Goal: Transaction & Acquisition: Obtain resource

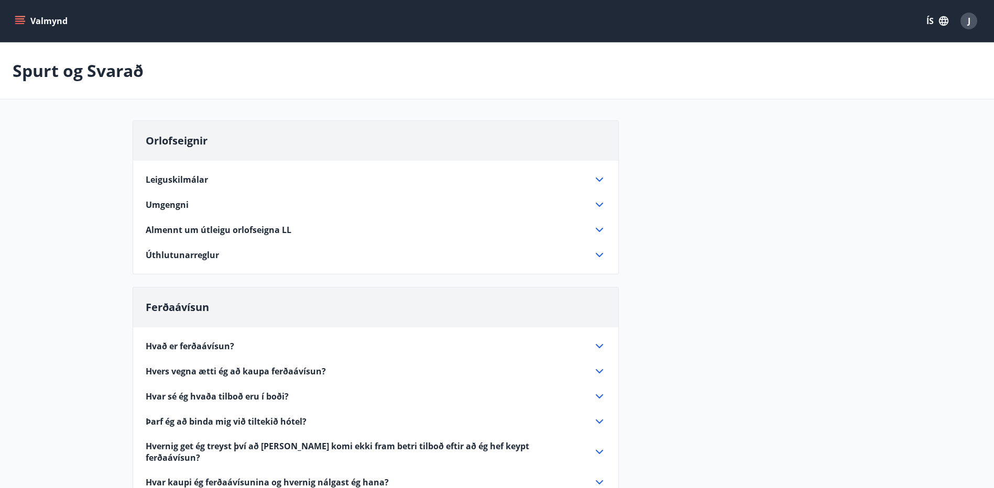
click at [21, 23] on icon "menu" at bounding box center [19, 23] width 9 height 1
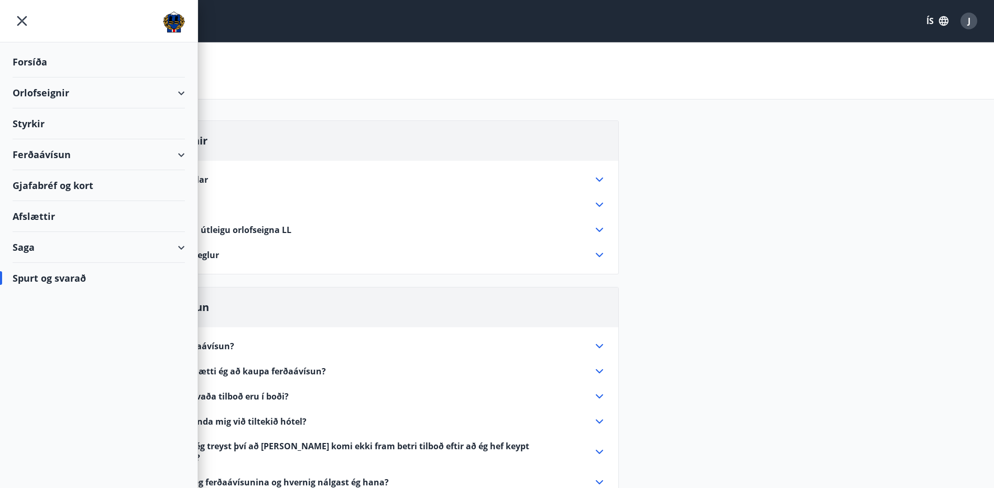
click at [29, 156] on div "Ferðaávísun" at bounding box center [99, 154] width 172 height 31
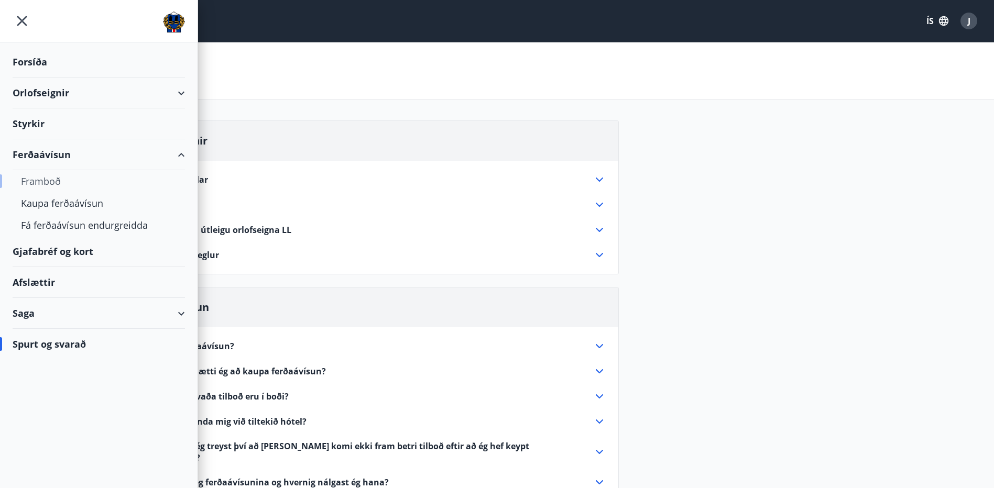
click at [42, 178] on div "Framboð" at bounding box center [99, 181] width 156 height 22
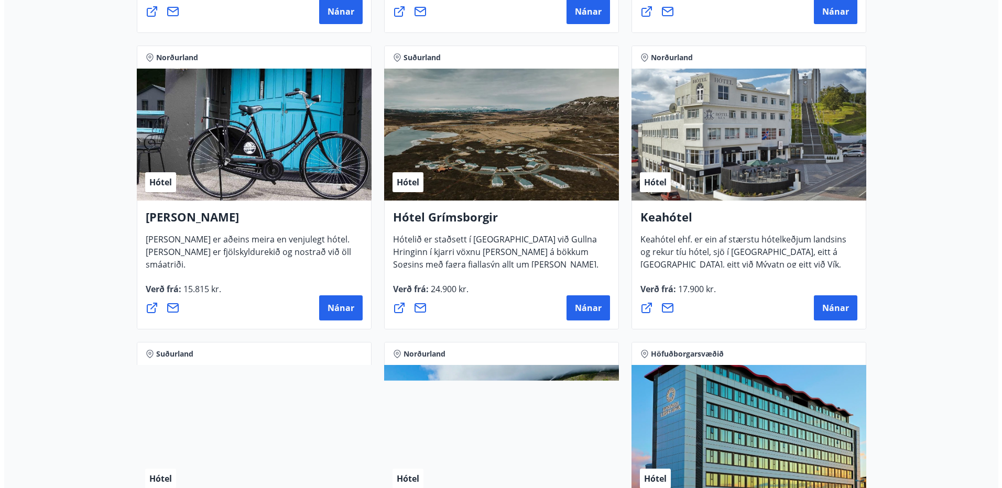
scroll to position [472, 0]
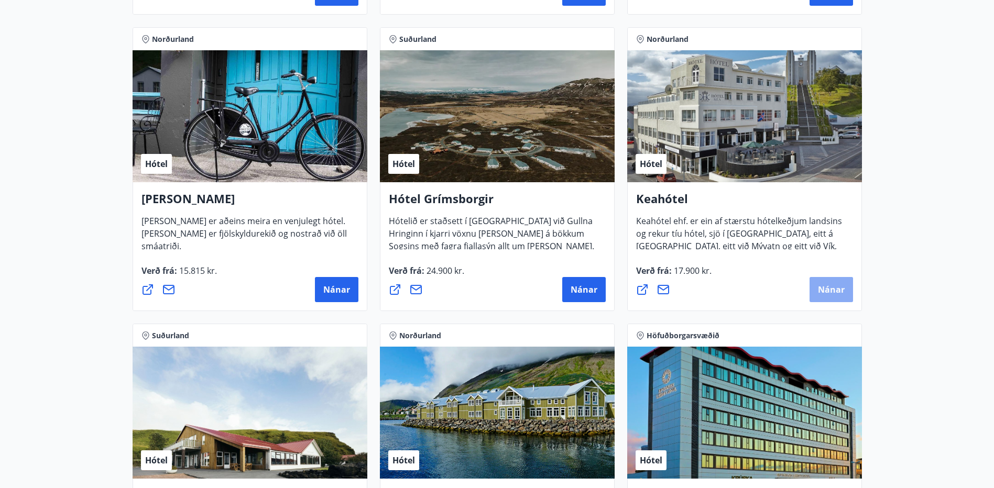
click at [829, 288] on span "Nánar" at bounding box center [831, 290] width 27 height 12
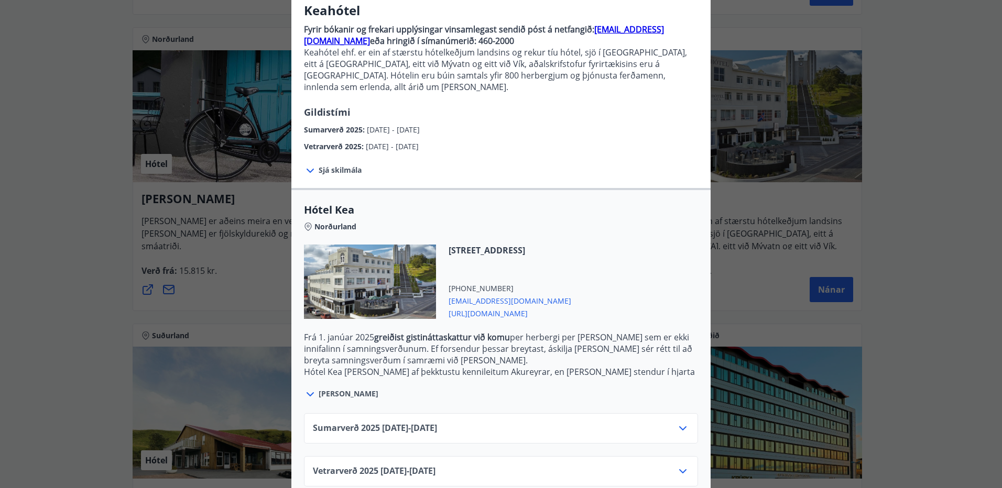
scroll to position [98, 0]
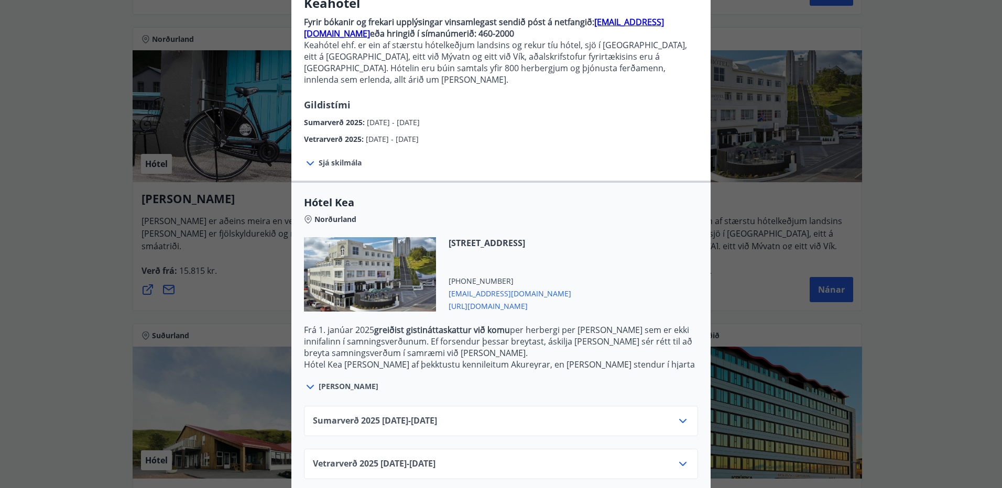
click at [681, 419] on icon at bounding box center [682, 421] width 7 height 4
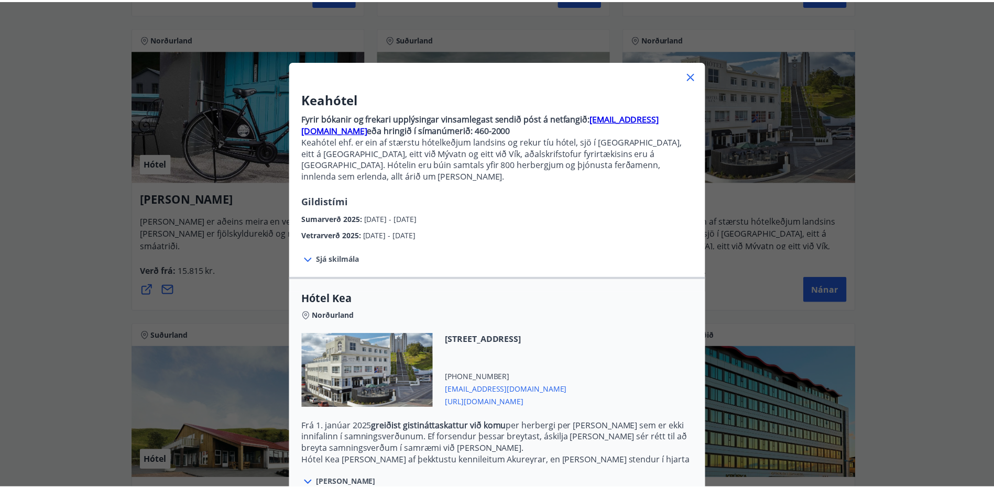
scroll to position [0, 0]
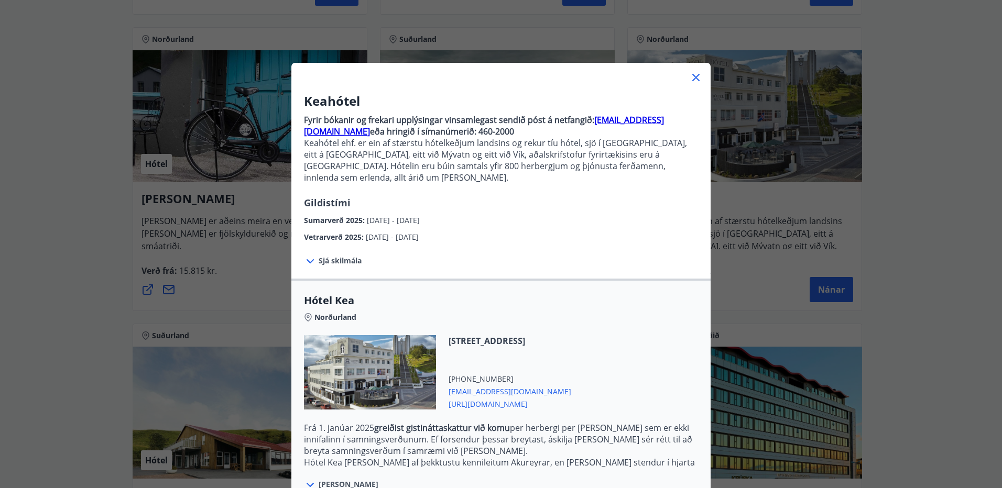
click at [694, 79] on icon at bounding box center [696, 77] width 13 height 13
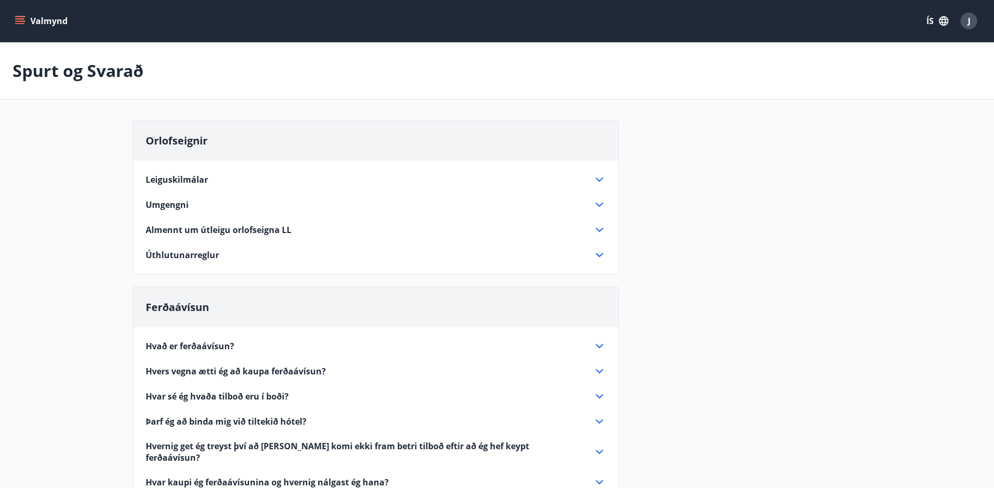
click at [23, 15] on button "Valmynd" at bounding box center [42, 21] width 59 height 19
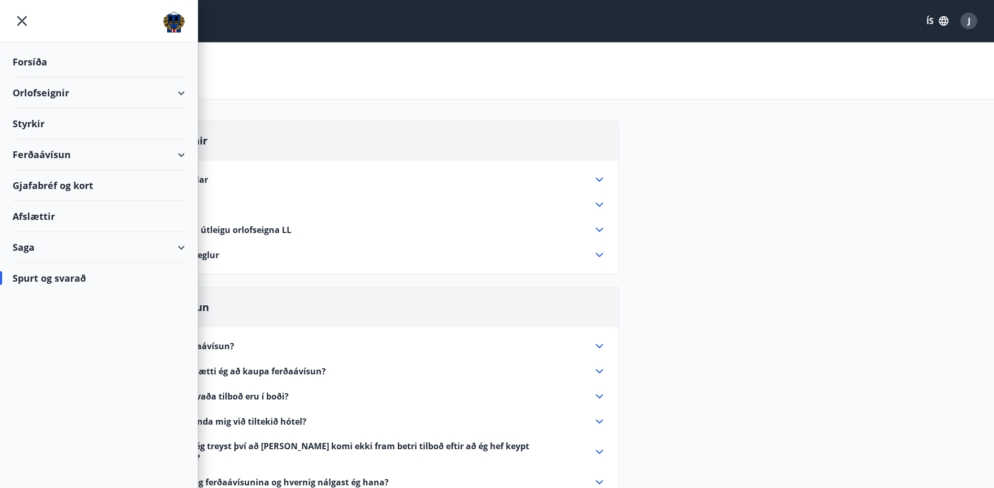
click at [43, 148] on div "Ferðaávísun" at bounding box center [99, 154] width 172 height 31
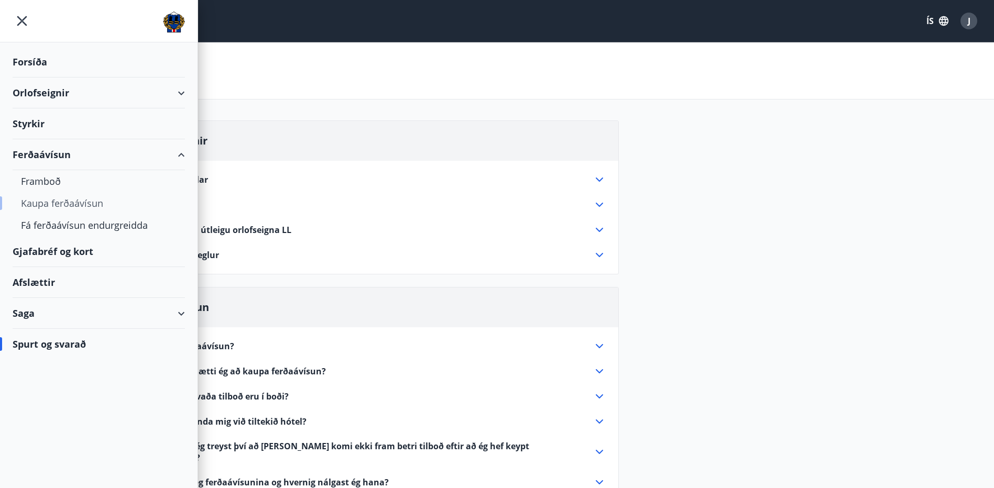
click at [54, 204] on div "Kaupa ferðaávísun" at bounding box center [99, 203] width 156 height 22
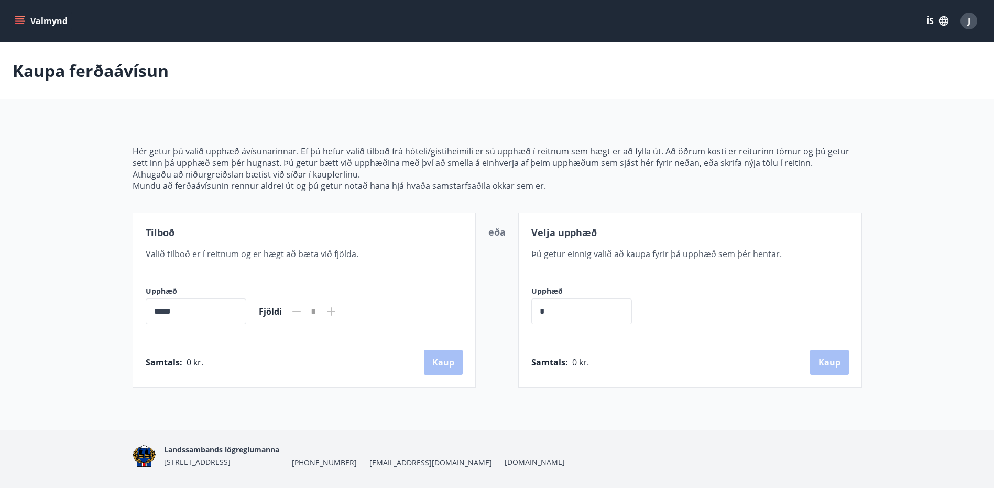
click at [21, 24] on icon "menu" at bounding box center [19, 23] width 9 height 1
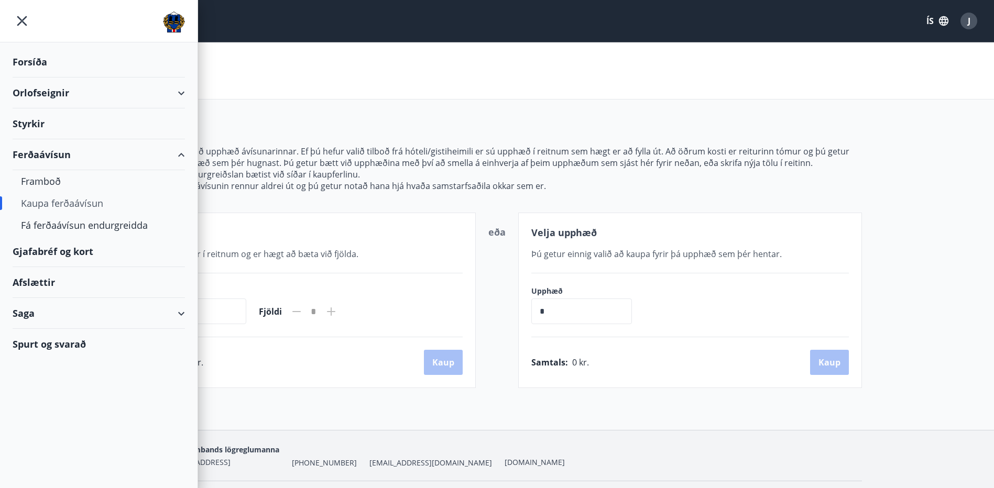
click at [19, 60] on div "Forsíða" at bounding box center [99, 62] width 172 height 31
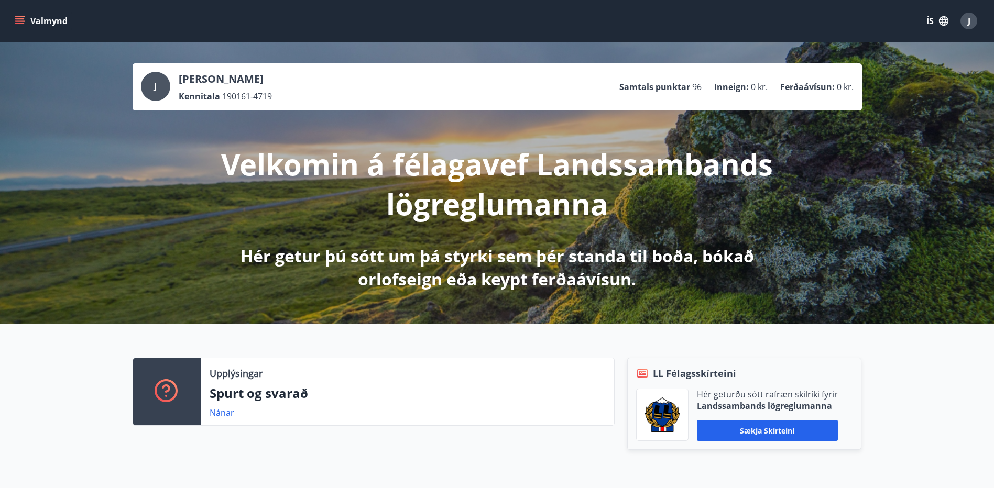
click at [19, 19] on icon "menu" at bounding box center [19, 18] width 9 height 1
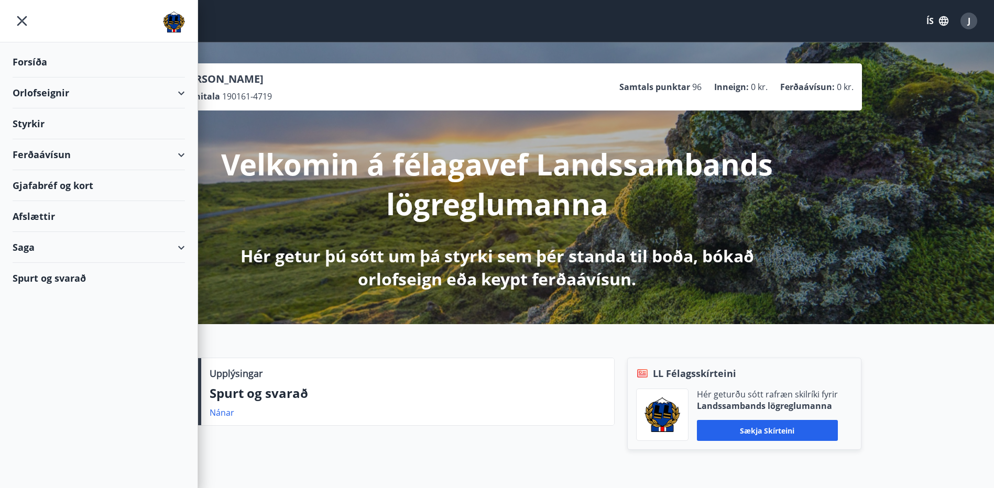
click at [26, 78] on div "Styrkir" at bounding box center [99, 62] width 172 height 31
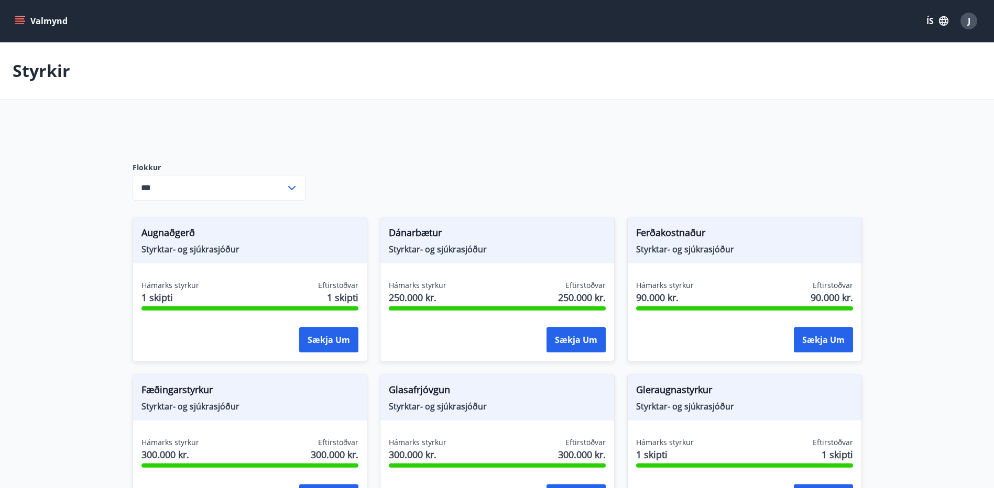
click at [294, 188] on icon at bounding box center [291, 188] width 7 height 4
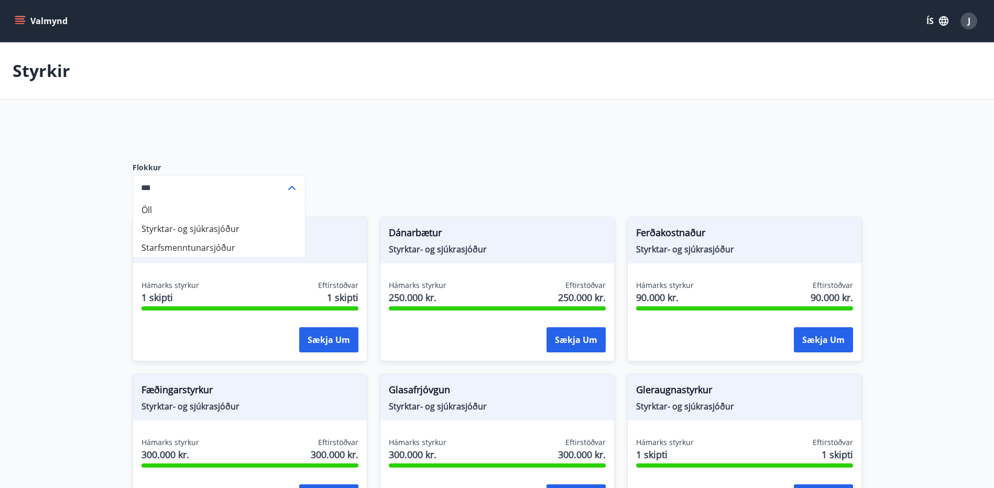
click at [294, 188] on icon at bounding box center [292, 188] width 13 height 13
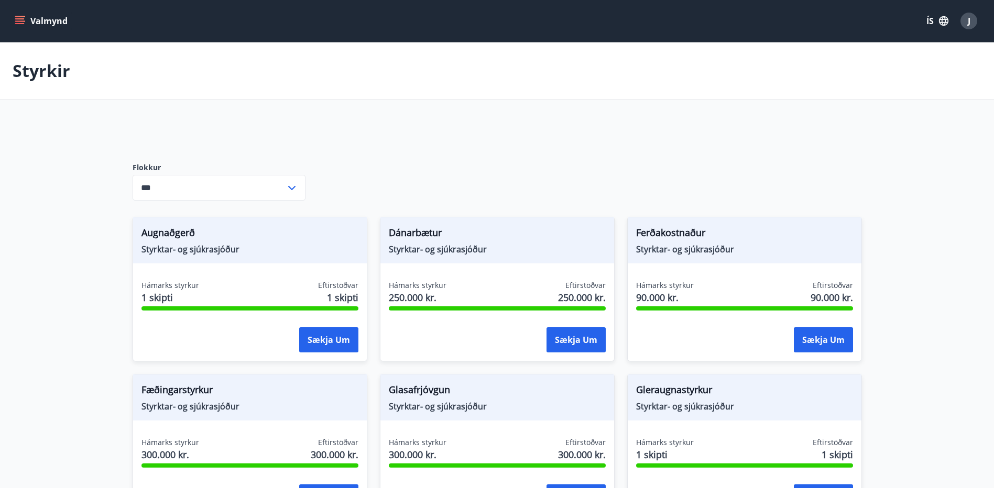
click at [294, 188] on icon at bounding box center [291, 188] width 7 height 4
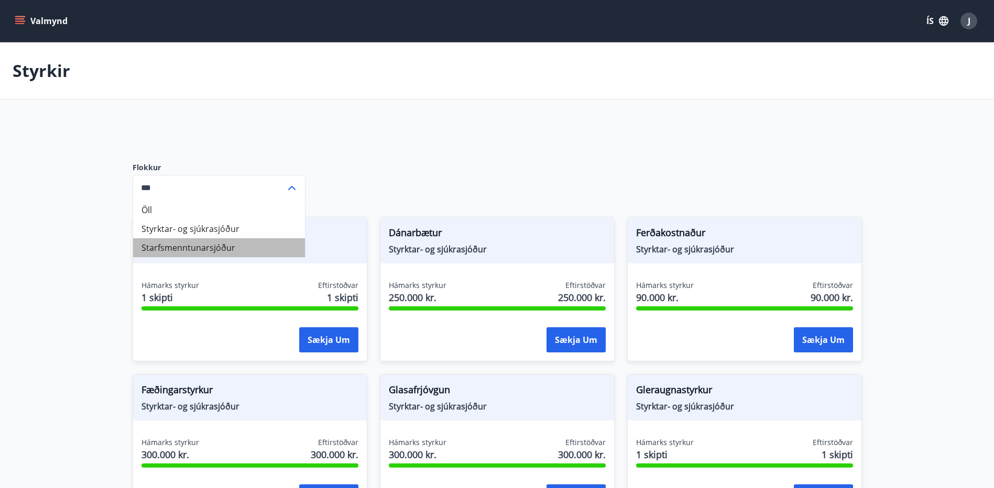
click at [253, 248] on li "Starfsmenntunarsjóður" at bounding box center [219, 247] width 172 height 19
type input "**********"
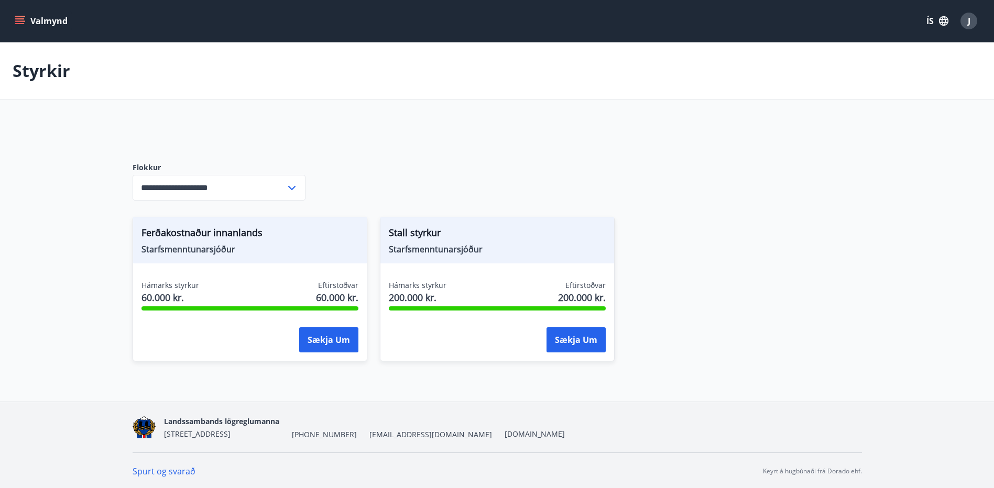
scroll to position [2, 0]
